Goal: Task Accomplishment & Management: Use online tool/utility

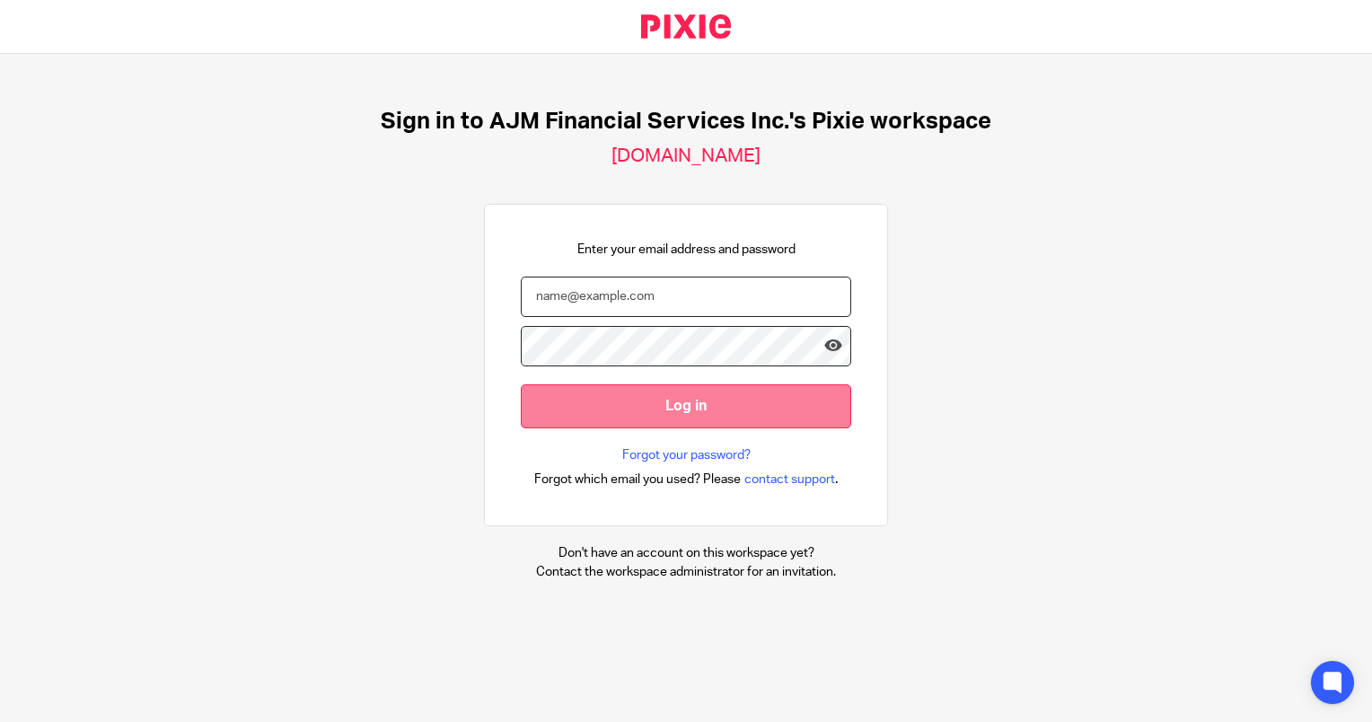
type input "Lihander@ajmfs.co.za"
click at [607, 403] on input "Log in" at bounding box center [686, 406] width 330 height 44
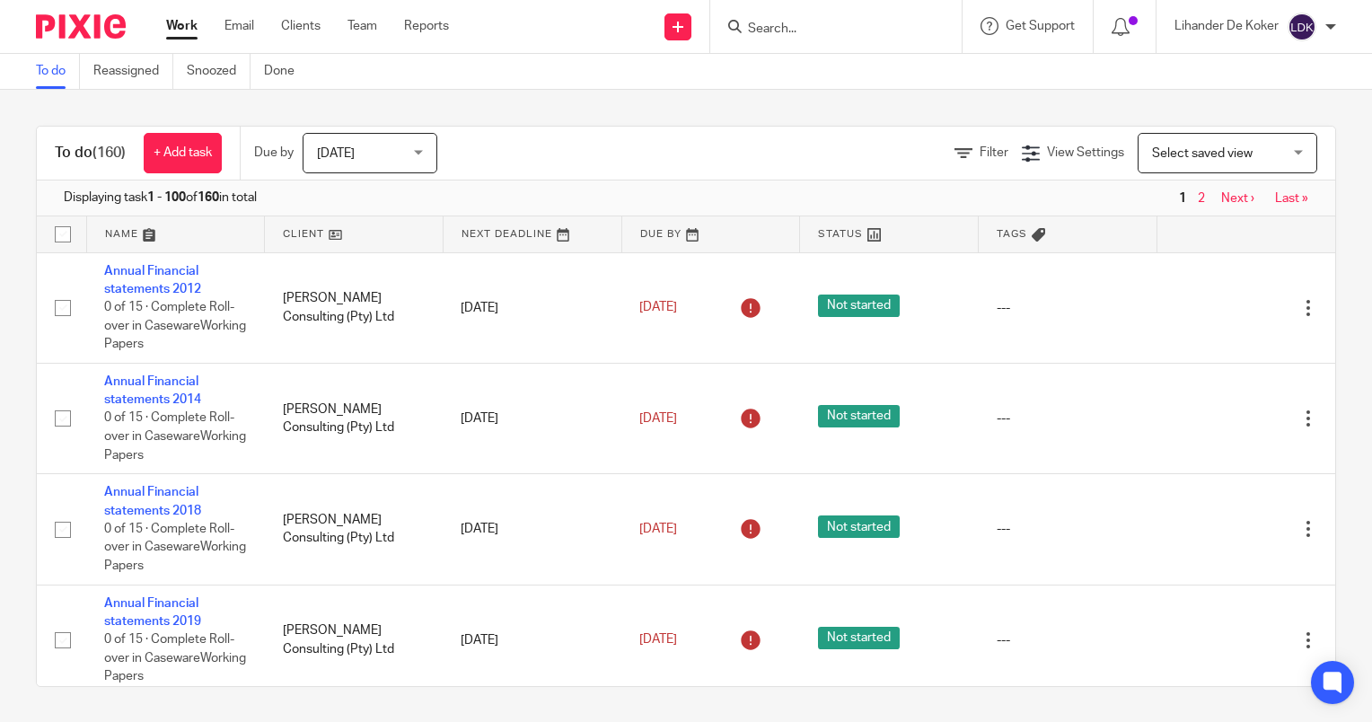
click at [409, 140] on span "[DATE]" at bounding box center [364, 153] width 95 height 38
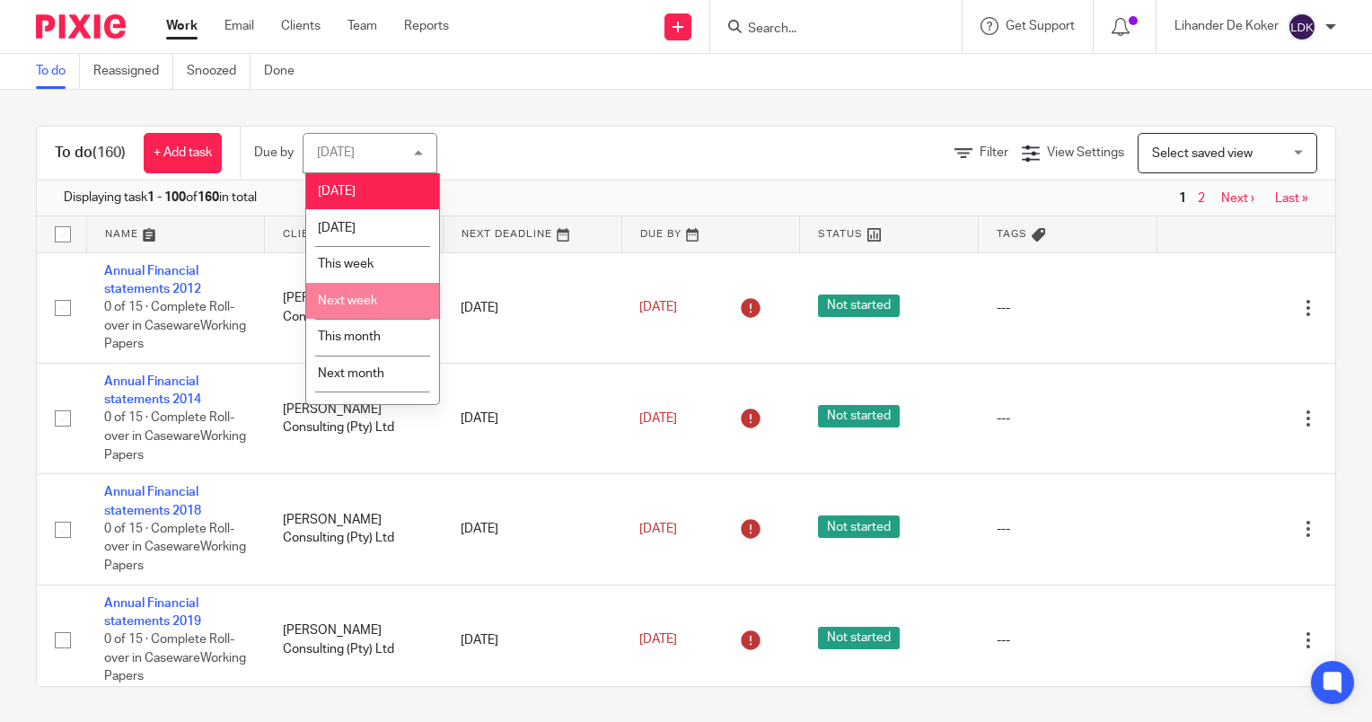
scroll to position [26, 0]
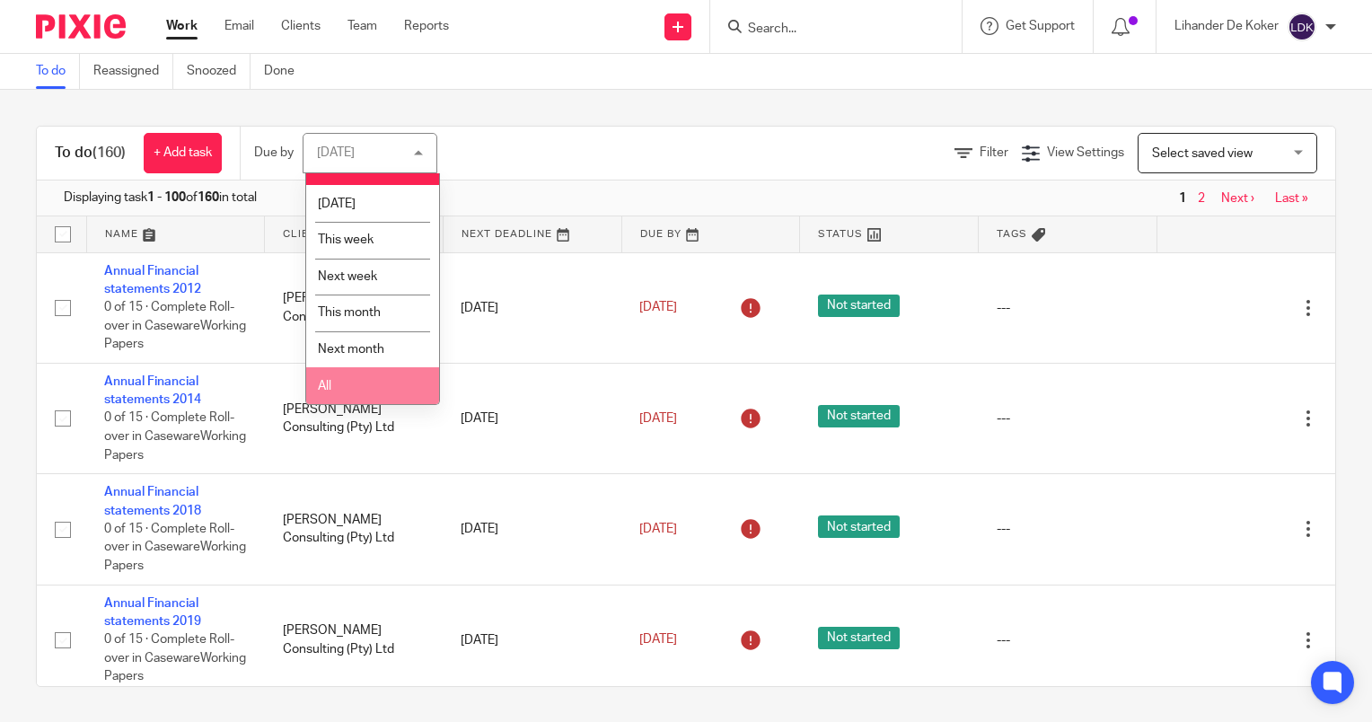
click at [351, 391] on li "All" at bounding box center [372, 385] width 133 height 37
